Goal: Answer question/provide support: Answer question/provide support

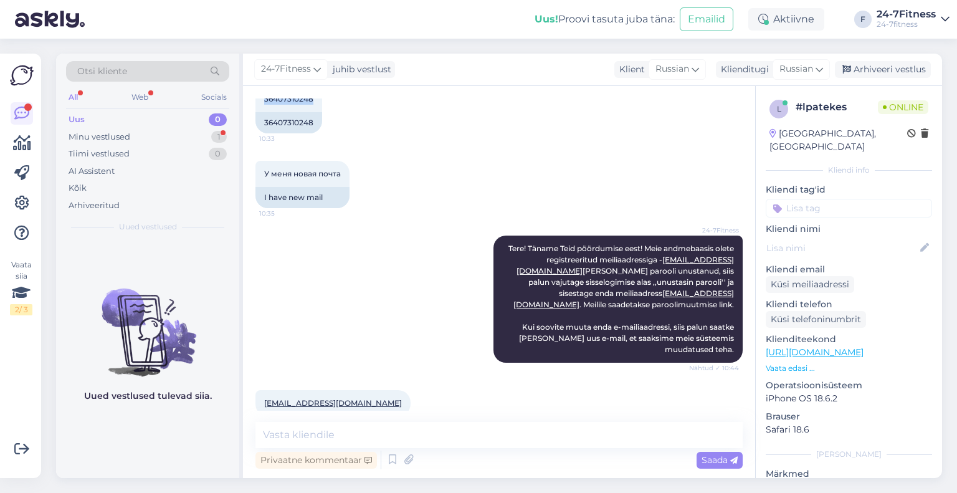
scroll to position [455, 0]
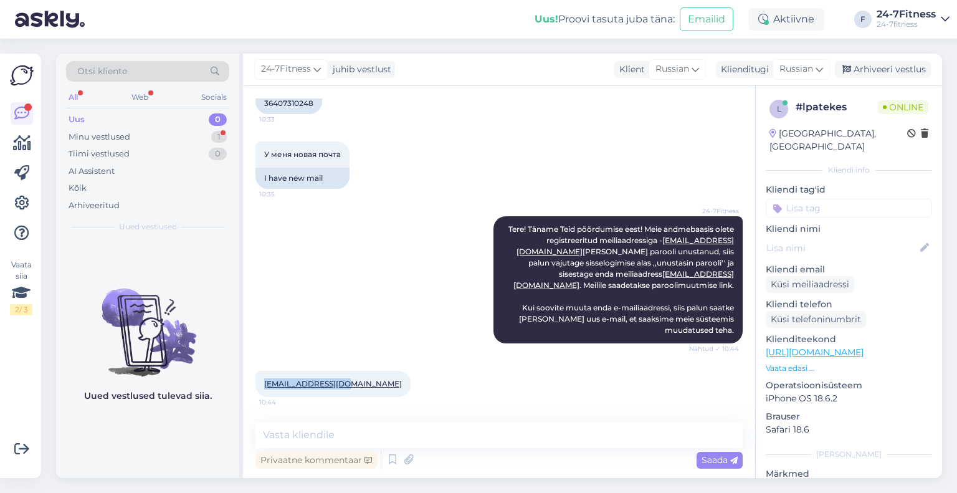
drag, startPoint x: 348, startPoint y: 384, endPoint x: 265, endPoint y: 384, distance: 82.8
click at [265, 384] on div "[EMAIL_ADDRESS][DOMAIN_NAME] 10:44" at bounding box center [332, 384] width 155 height 26
copy link "[EMAIL_ADDRESS][DOMAIN_NAME]"
click at [409, 435] on textarea at bounding box center [498, 435] width 487 height 26
drag, startPoint x: 349, startPoint y: 386, endPoint x: 262, endPoint y: 381, distance: 88.0
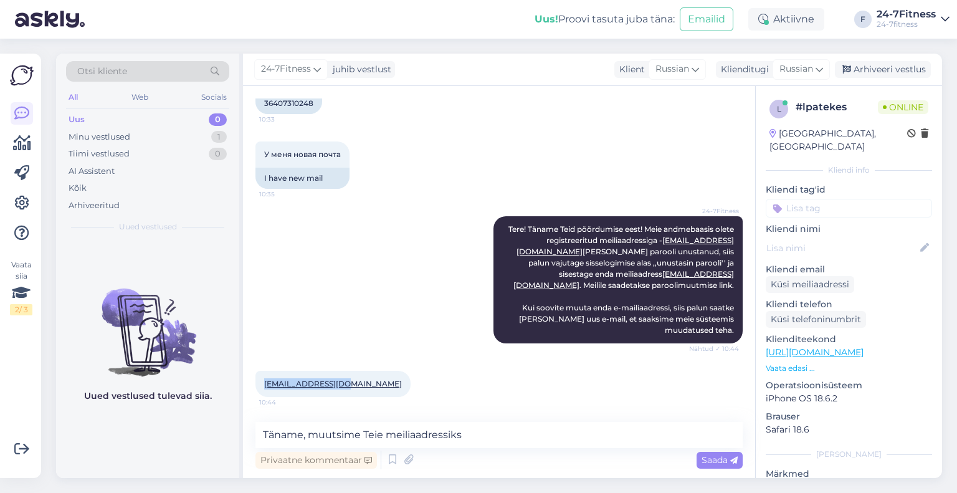
click at [262, 381] on div "[EMAIL_ADDRESS][DOMAIN_NAME] 10:44" at bounding box center [332, 384] width 155 height 26
copy link "[EMAIL_ADDRESS][DOMAIN_NAME]"
click at [508, 429] on textarea "Täname, muutsime Teie meiliaadressiks" at bounding box center [498, 435] width 487 height 26
paste textarea "[EMAIL_ADDRESS][DOMAIN_NAME]"
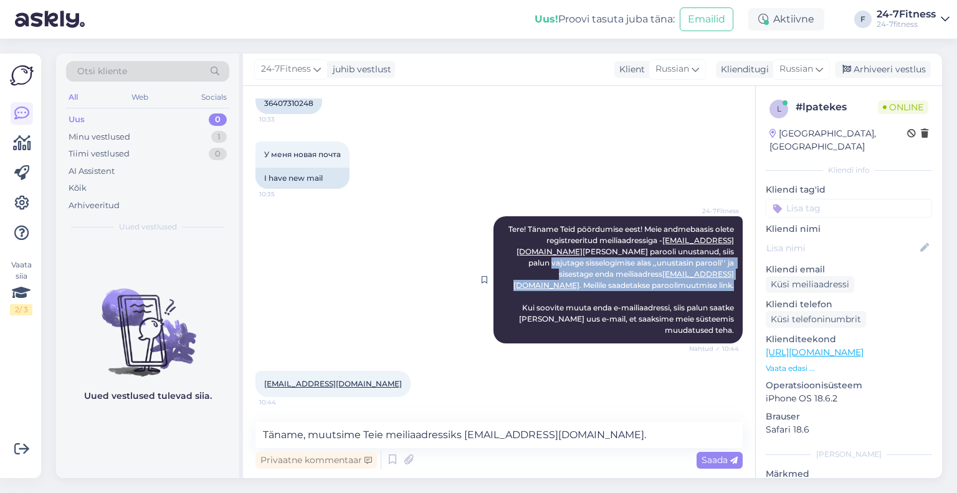
drag, startPoint x: 728, startPoint y: 283, endPoint x: 638, endPoint y: 250, distance: 95.6
click at [638, 250] on div "24-7Fitness Tere! Täname Teid pöördumise eest! Meie andmebaasis olete registree…" at bounding box center [617, 279] width 249 height 127
copy span "vajutage sisselogimise alas ,,unustasin parooli'' ja sisestage enda meiliaadres…"
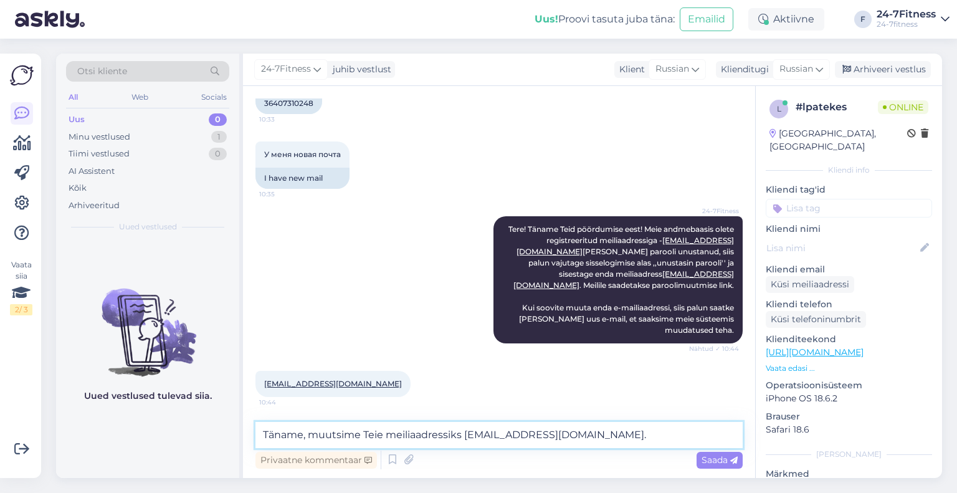
click at [648, 425] on textarea "Täname, muutsime Teie meiliaadressiks [EMAIL_ADDRESS][DOMAIN_NAME]." at bounding box center [498, 435] width 487 height 26
paste textarea "vajutage sisselogimise alas ,,unustasin parooli'' ja sisestage enda meiliaadres…"
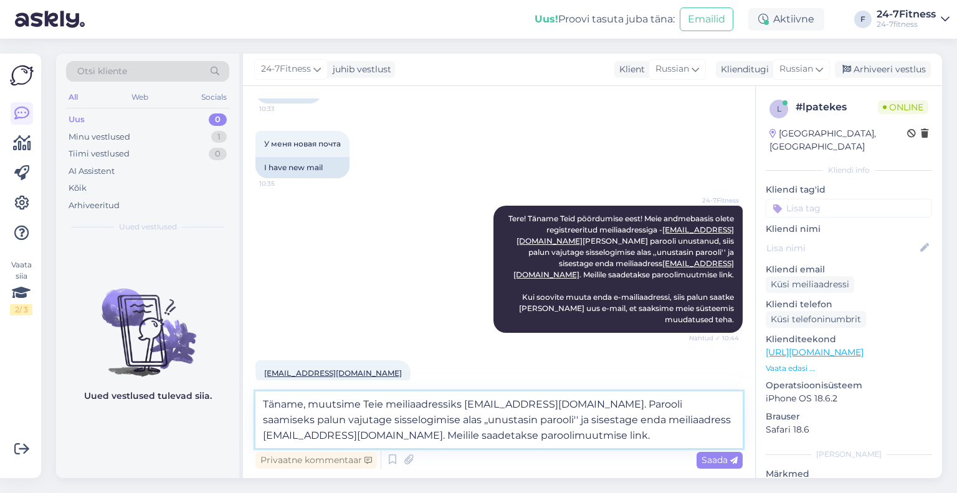
drag, startPoint x: 358, startPoint y: 436, endPoint x: 252, endPoint y: 440, distance: 106.0
click at [252, 440] on div "Vestlus algas [DATE] Забыл пароль, 10:31 Forgot your password, AI Assistent Здр…" at bounding box center [499, 282] width 512 height 392
type textarea "Täname, muutsime Teie meiliaadressiks [EMAIL_ADDRESS][DOMAIN_NAME]. Parooli saa…"
click at [718, 462] on span "Saada" at bounding box center [719, 459] width 36 height 11
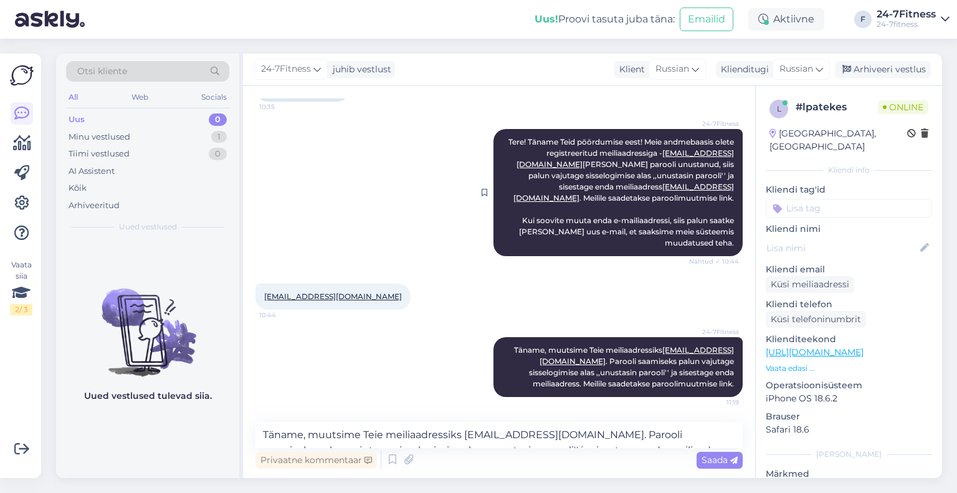
scroll to position [542, 0]
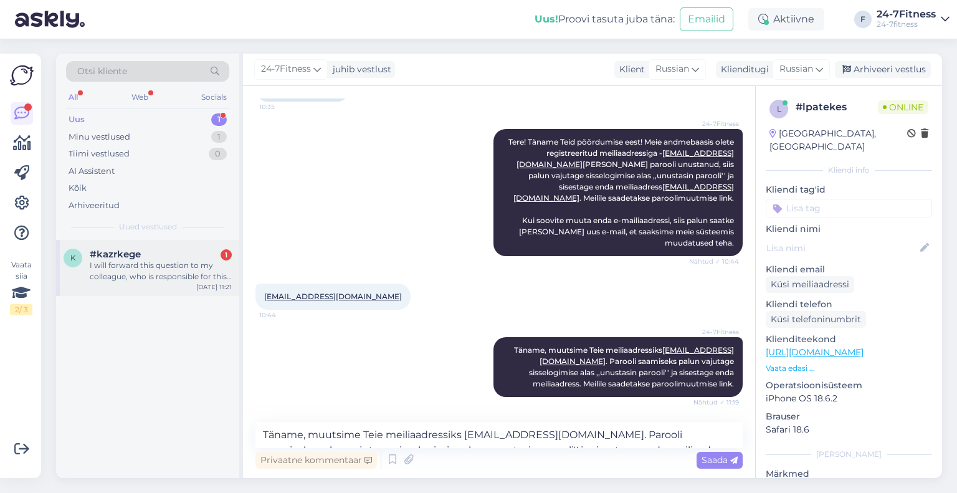
click at [140, 276] on div "I will forward this question to my colleague, who is responsible for this. The …" at bounding box center [161, 271] width 142 height 22
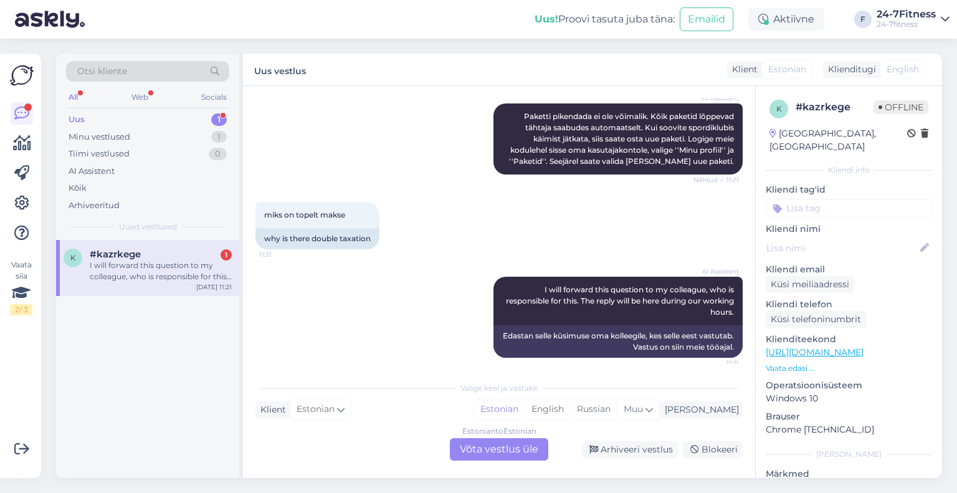
scroll to position [272, 0]
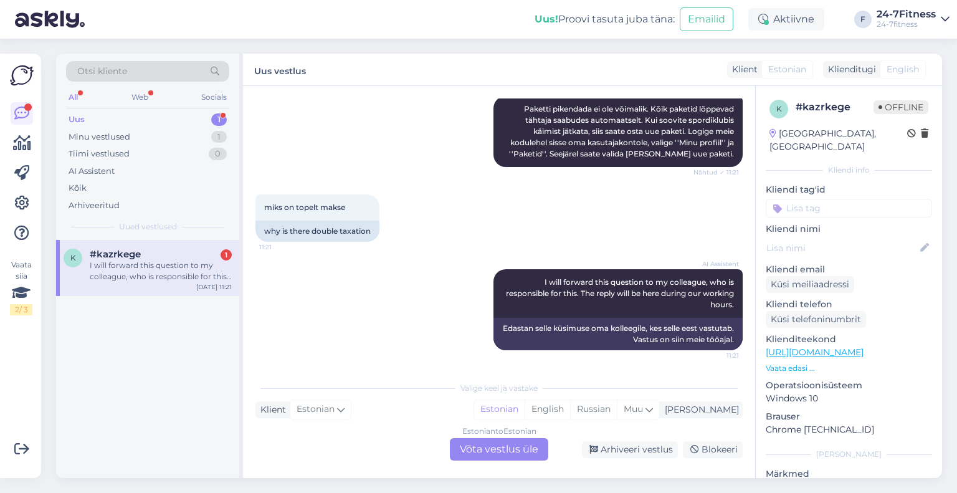
click at [481, 448] on div "Estonian to Estonian Võta vestlus üle" at bounding box center [499, 449] width 98 height 22
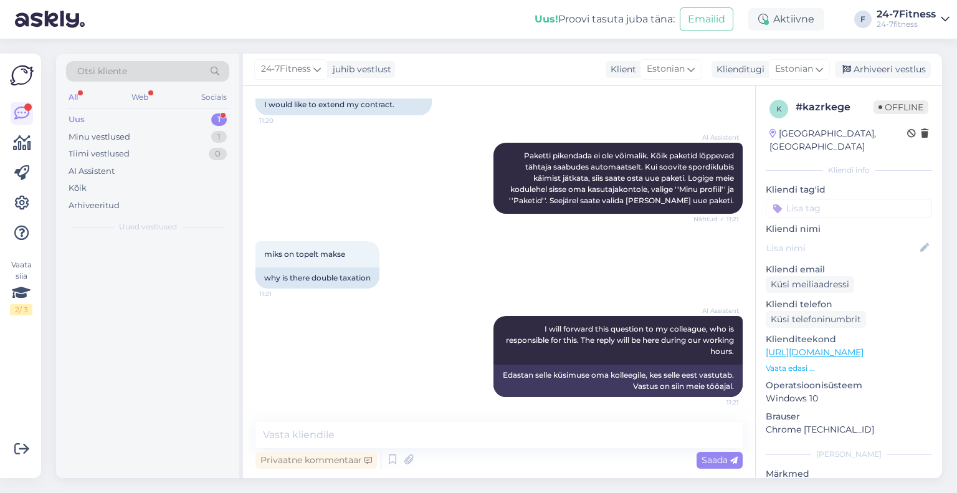
scroll to position [224, 0]
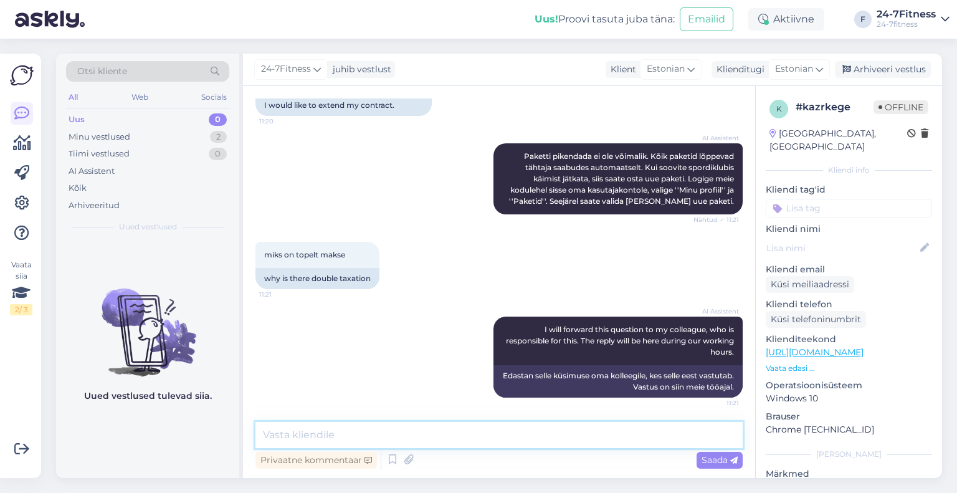
click at [344, 427] on textarea at bounding box center [498, 435] width 487 height 26
paste textarea "Aastase lepinguga paketi puhul tuleb esimese maksena tasuda jooksva kuu järele …"
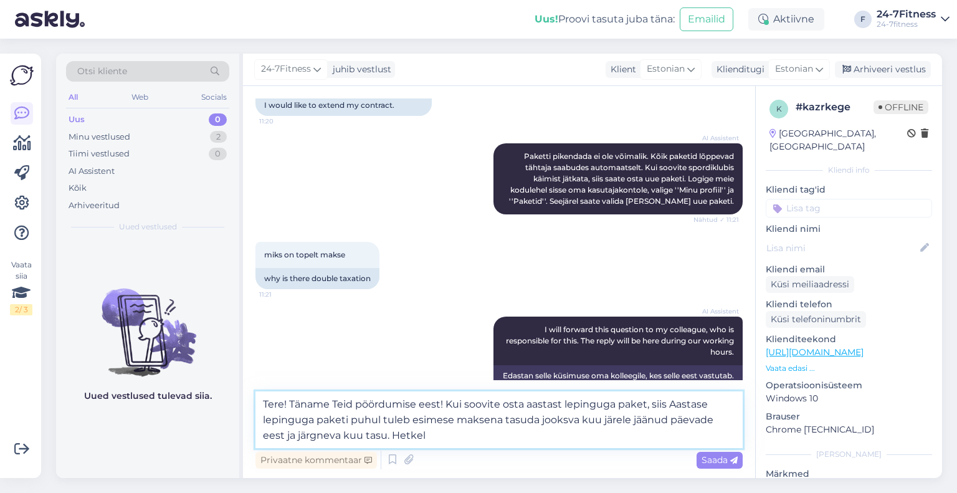
scroll to position [255, 0]
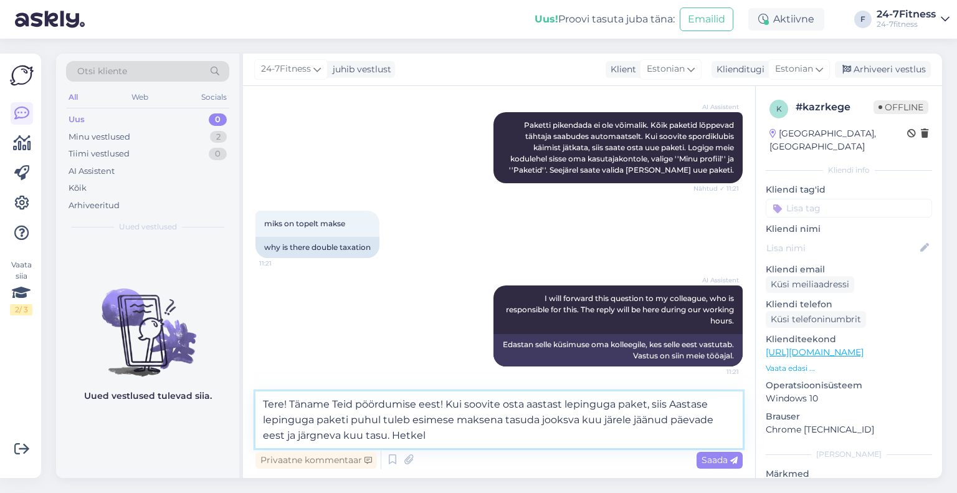
click at [672, 401] on textarea "Tere! Täname Teid pöördumise eest! Kui soovite osta aastast lepinguga paket, si…" at bounding box center [498, 419] width 487 height 57
click at [620, 426] on textarea "Tere! Täname Teid pöördumise eest! Kui soovite osta aastast lepinguga paket, si…" at bounding box center [498, 419] width 487 height 57
drag, startPoint x: 435, startPoint y: 437, endPoint x: 369, endPoint y: 437, distance: 66.6
click at [369, 437] on textarea "Tere! Täname Teid pöördumise eest! Kui soovite osta aastast lepinguga paket, si…" at bounding box center [498, 419] width 487 height 57
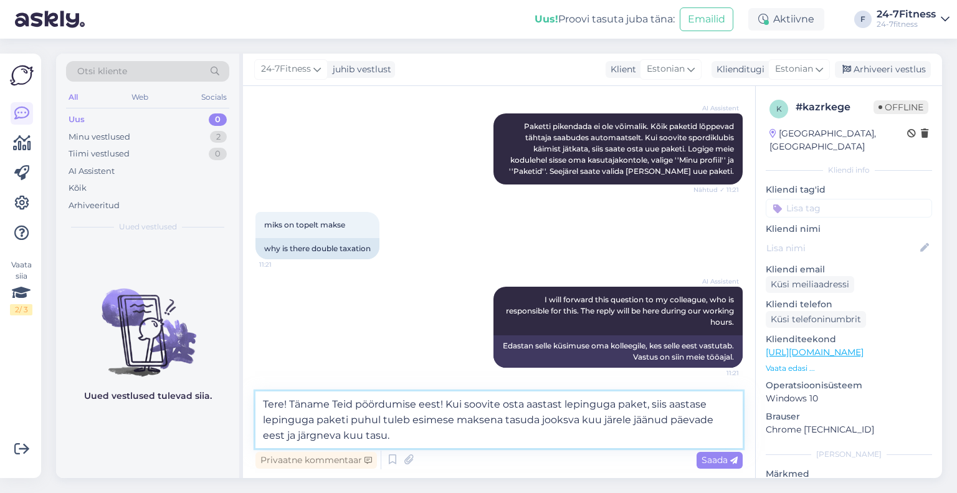
scroll to position [255, 0]
click at [426, 442] on textarea "Tere! Täname Teid pöördumise eest! Kui soovite osta aastast lepinguga paket, si…" at bounding box center [498, 419] width 487 height 57
drag, startPoint x: 711, startPoint y: 422, endPoint x: 609, endPoint y: 423, distance: 102.2
click at [623, 438] on textarea "Tere! Täname Teid pöördumise eest! Kui soovite osta aastast lepinguga paket, si…" at bounding box center [498, 419] width 487 height 57
click at [733, 423] on textarea "Tere! Täname Teid pöördumise eest! Kui soovite osta aastast lepinguga paket, si…" at bounding box center [498, 419] width 487 height 57
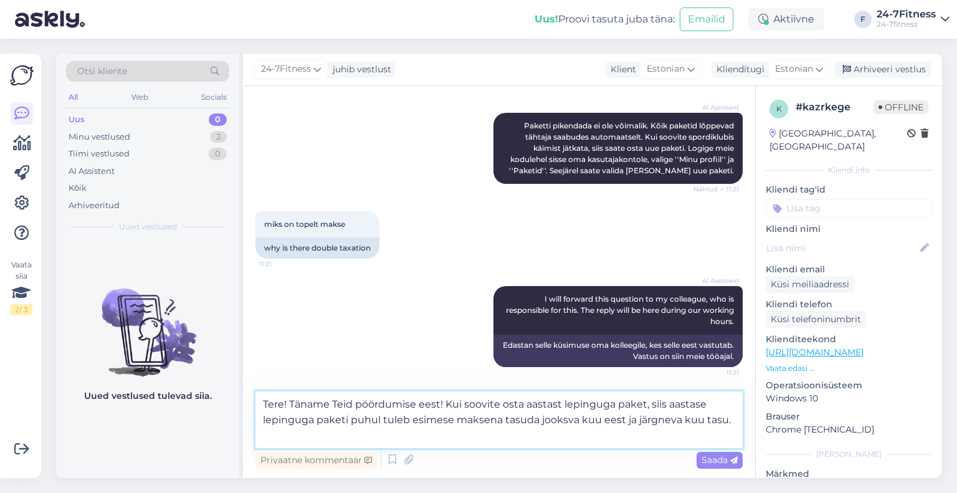
click at [295, 437] on textarea "Tere! Täname Teid pöördumise eest! Kui soovite osta aastast lepinguga paket, si…" at bounding box center [498, 419] width 487 height 57
click at [278, 441] on textarea "Tere! Täname Teid pöördumise eest! Kui soovite osta aastast lepinguga paket, si…" at bounding box center [498, 419] width 487 height 57
type textarea "Tere! Täname Teid pöördumise eest! Kui soovite osta aastast lepinguga paket, si…"
click at [708, 453] on div "Saada" at bounding box center [719, 460] width 46 height 17
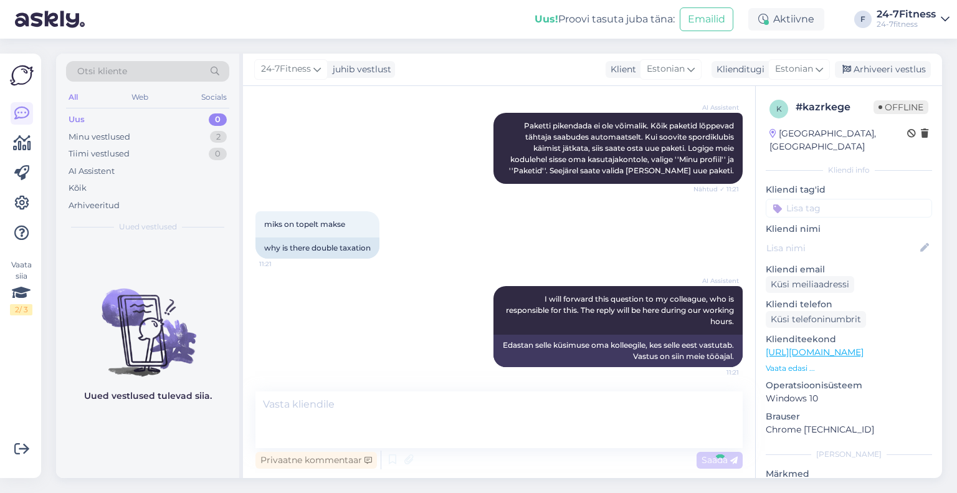
scroll to position [311, 0]
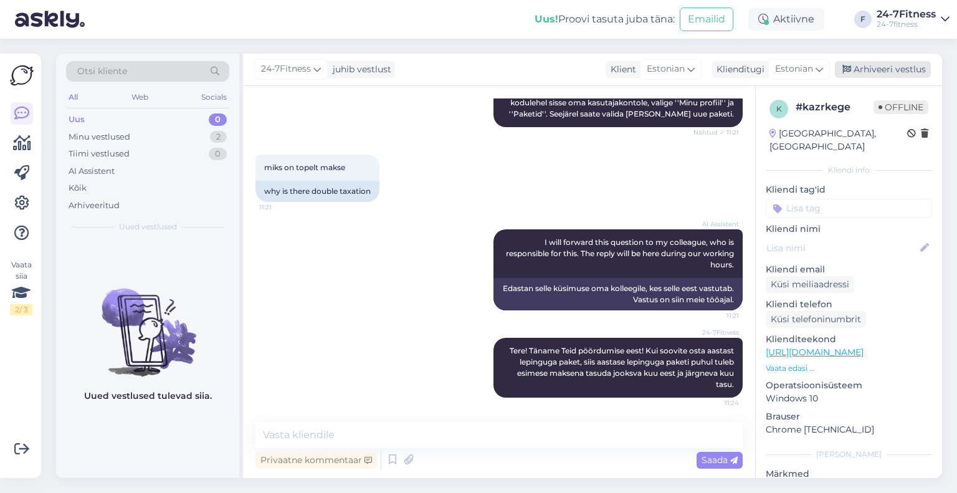
click at [860, 68] on div "Arhiveeri vestlus" at bounding box center [883, 69] width 96 height 17
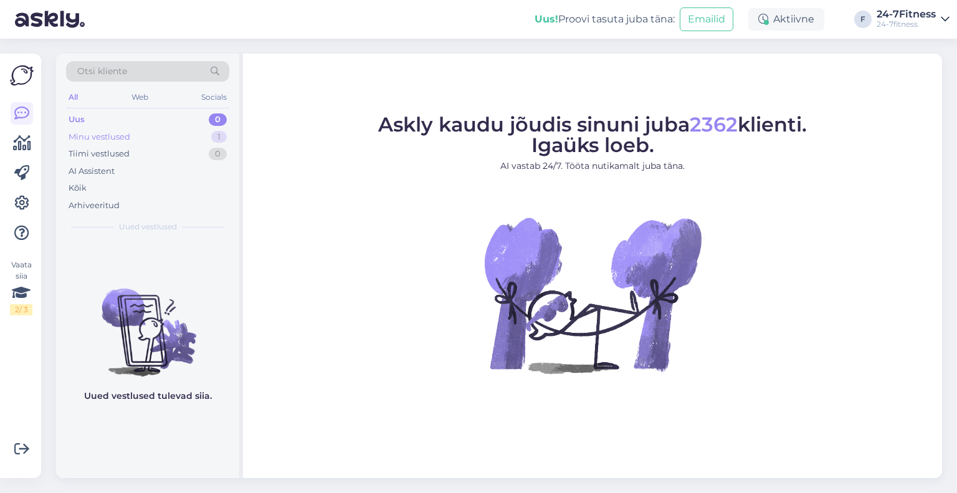
click at [104, 131] on div "Minu vestlused" at bounding box center [100, 137] width 62 height 12
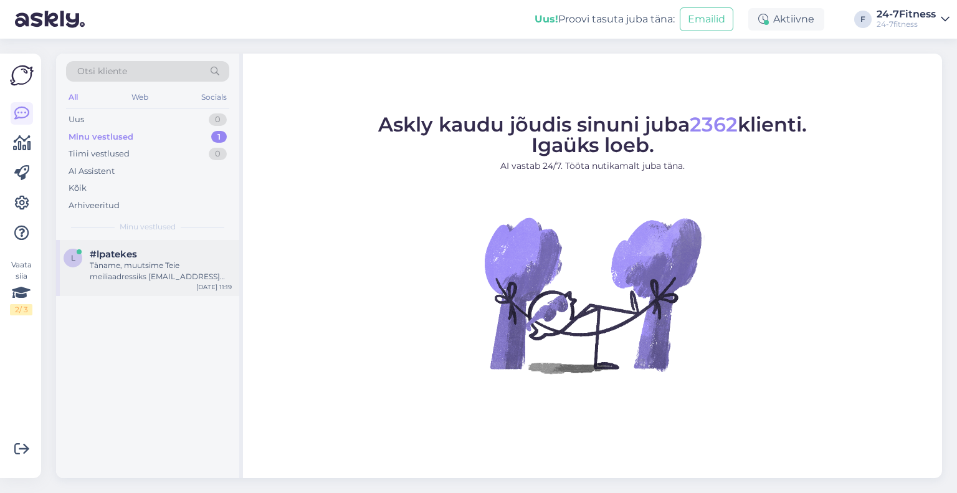
click at [167, 271] on div "Täname, muutsime Teie meiliaadressiks [EMAIL_ADDRESS][DOMAIN_NAME]. Parooli saa…" at bounding box center [161, 271] width 142 height 22
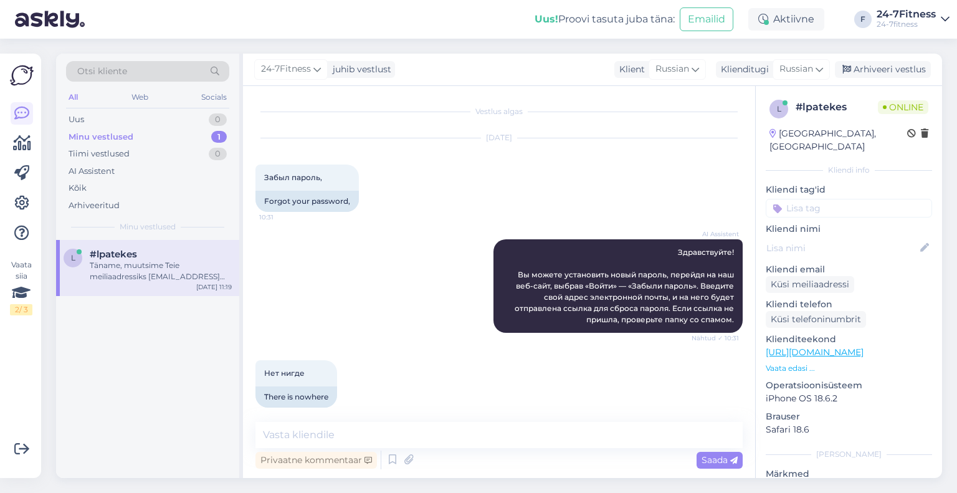
scroll to position [542, 0]
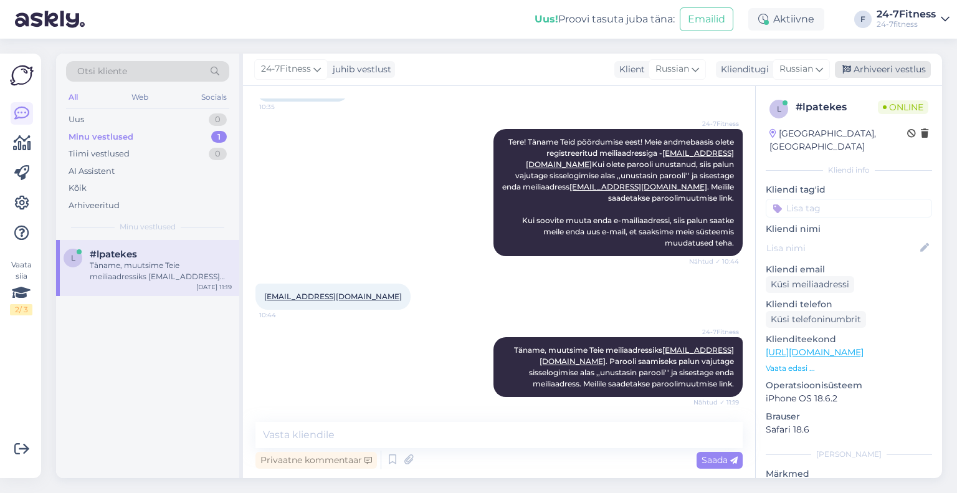
click at [874, 72] on div "Arhiveeri vestlus" at bounding box center [883, 69] width 96 height 17
